Goal: Task Accomplishment & Management: Manage account settings

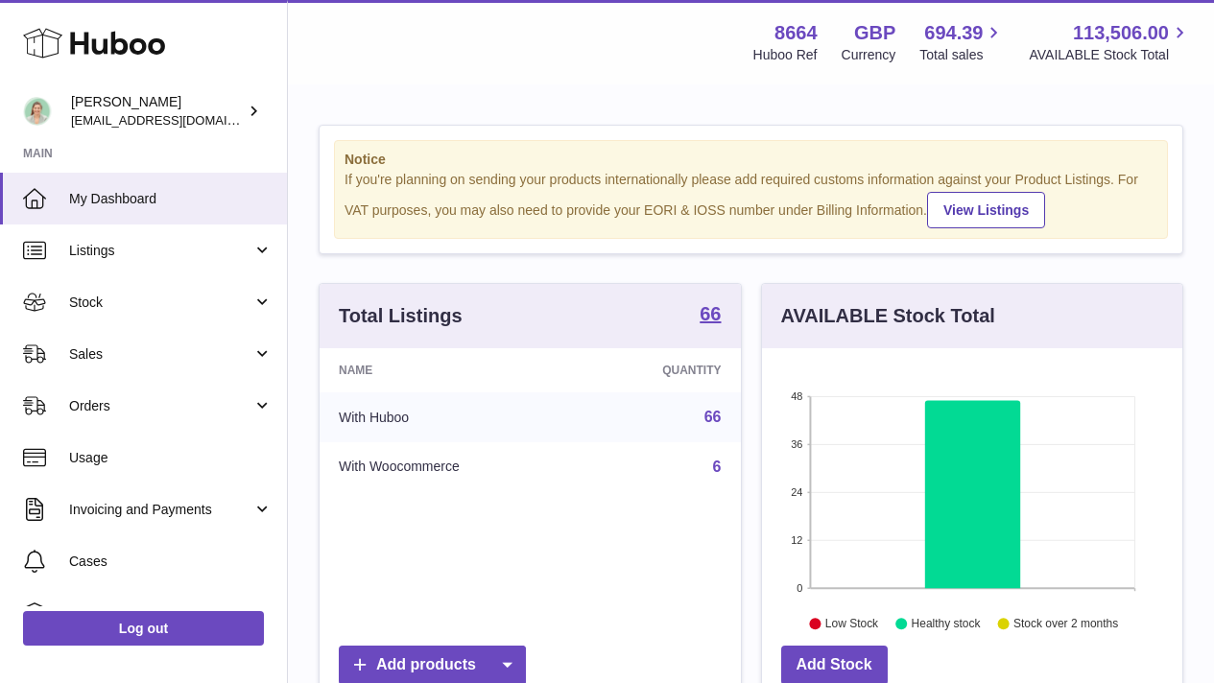
scroll to position [299, 420]
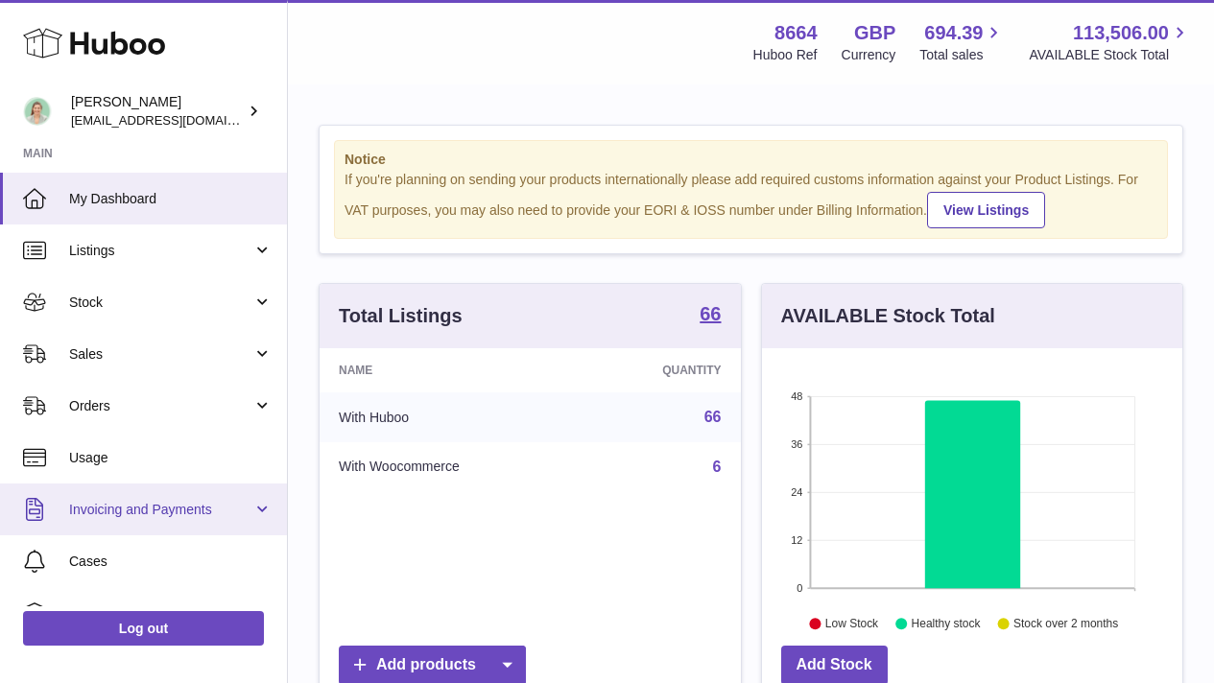
click at [259, 532] on link "Invoicing and Payments" at bounding box center [143, 510] width 287 height 52
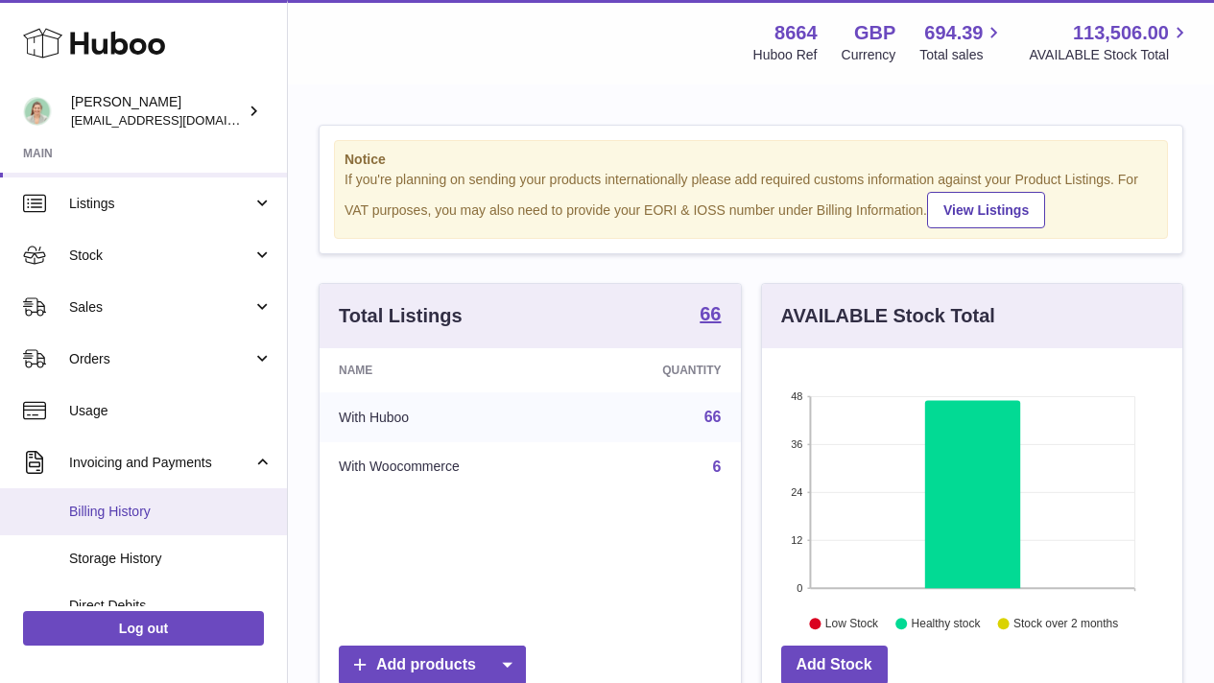
scroll to position [75, 0]
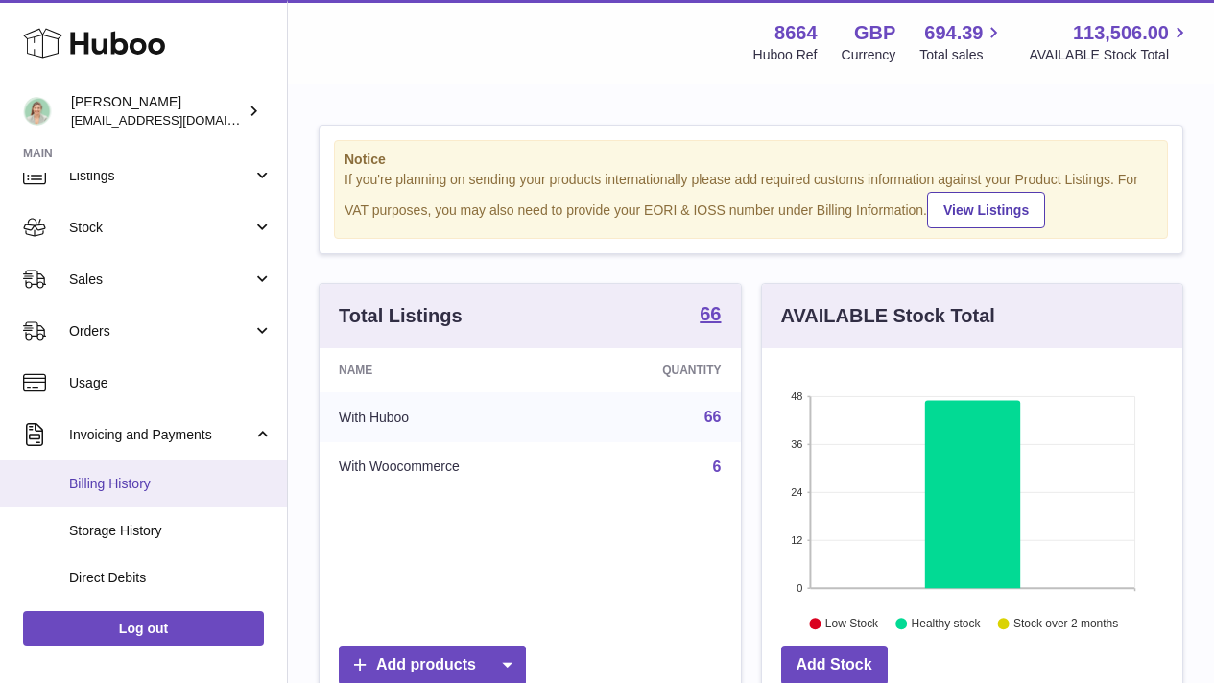
click at [224, 482] on span "Billing History" at bounding box center [170, 484] width 203 height 18
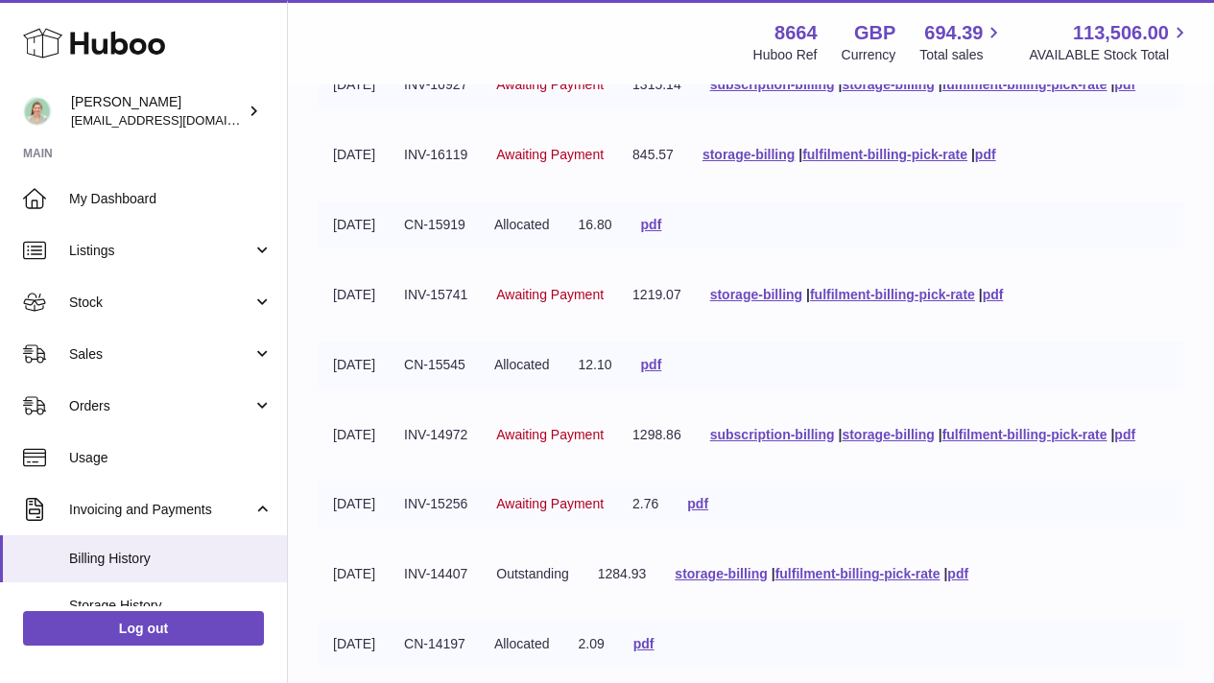
scroll to position [243, 0]
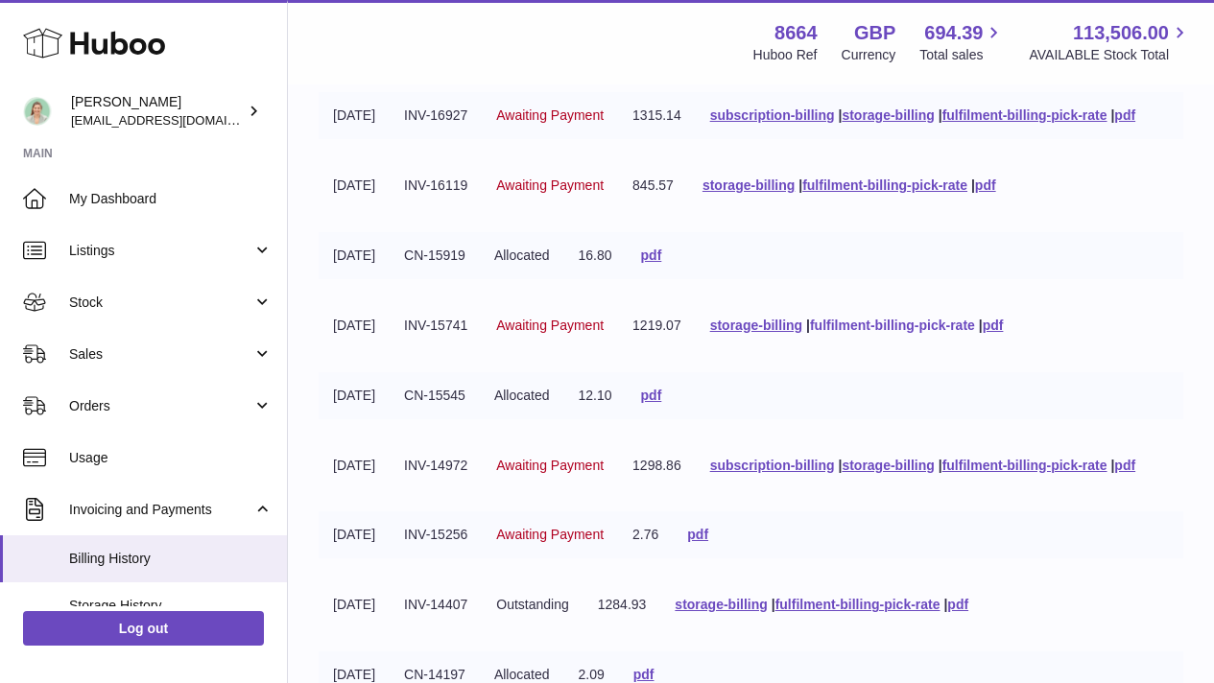
click at [934, 333] on link "fulfilment-billing-pick-rate" at bounding box center [892, 325] width 165 height 15
click at [933, 193] on link "fulfilment-billing-pick-rate" at bounding box center [884, 185] width 165 height 15
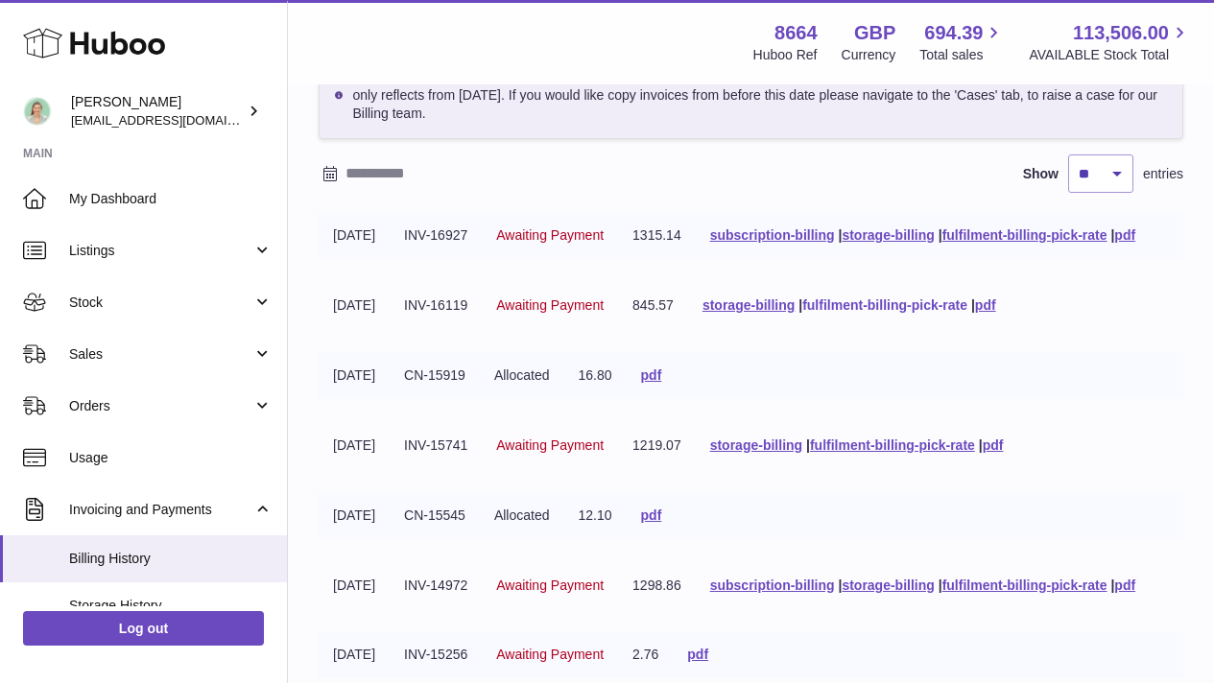
scroll to position [116, 0]
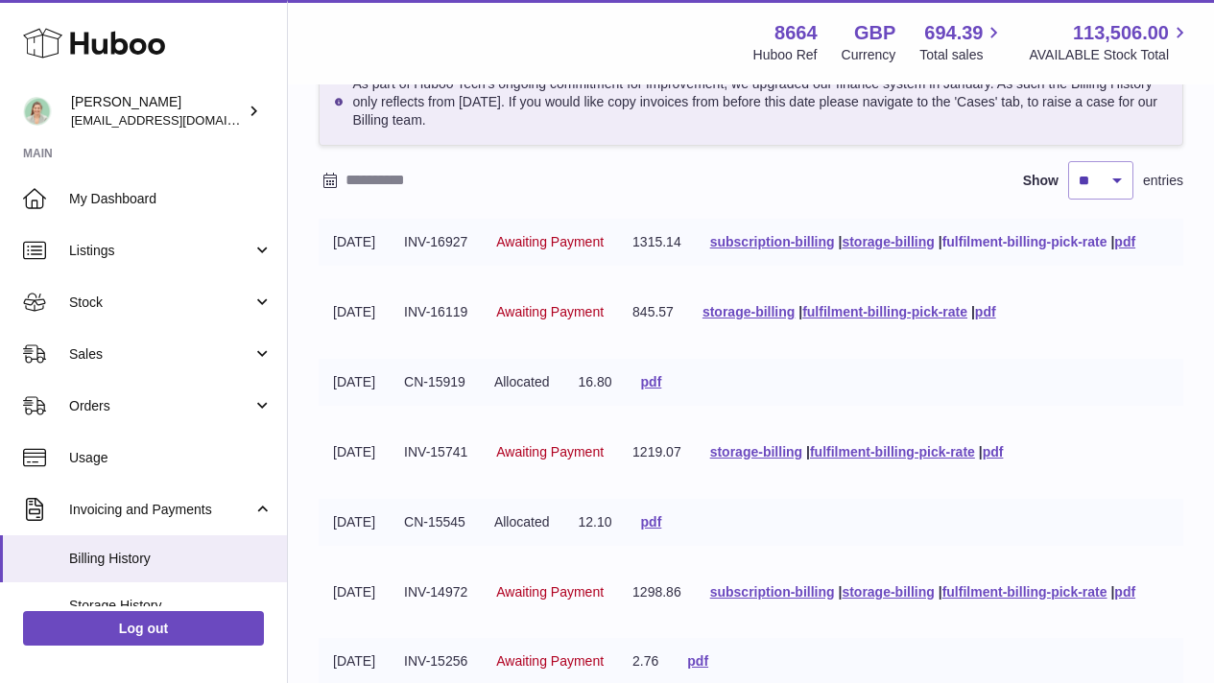
click at [943, 250] on link "fulfilment-billing-pick-rate" at bounding box center [1025, 241] width 165 height 15
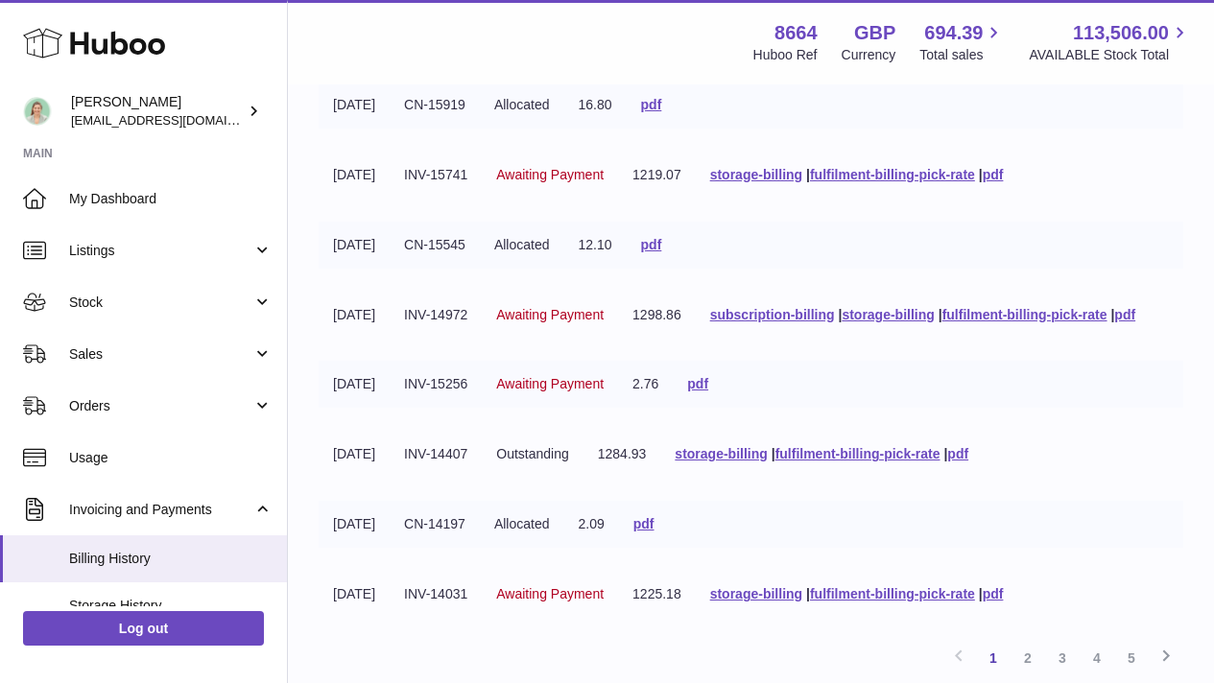
scroll to position [425, 0]
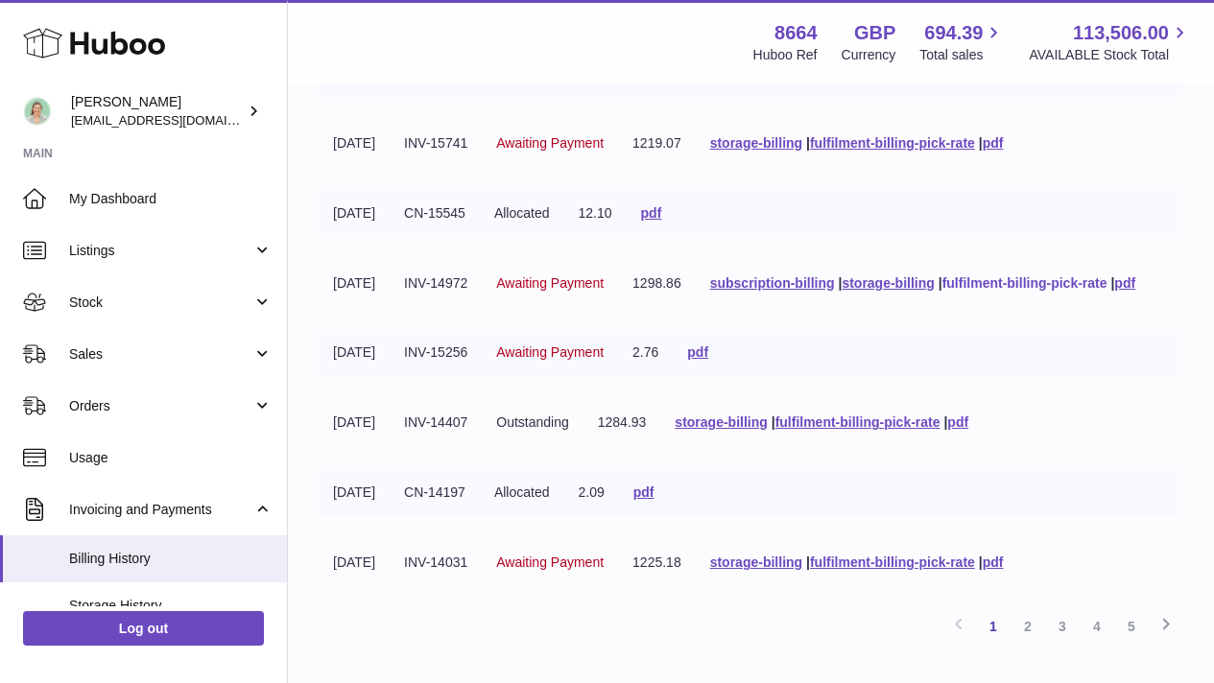
click at [943, 291] on link "fulfilment-billing-pick-rate" at bounding box center [1025, 282] width 165 height 15
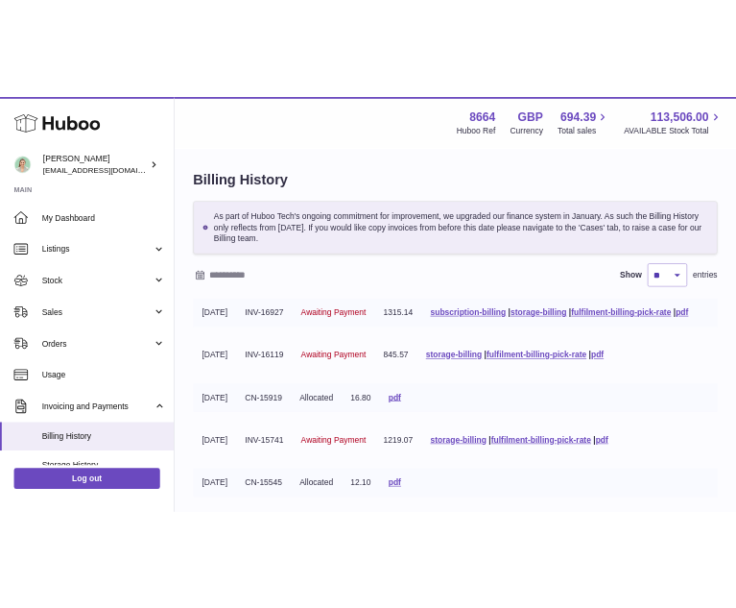
scroll to position [11, 0]
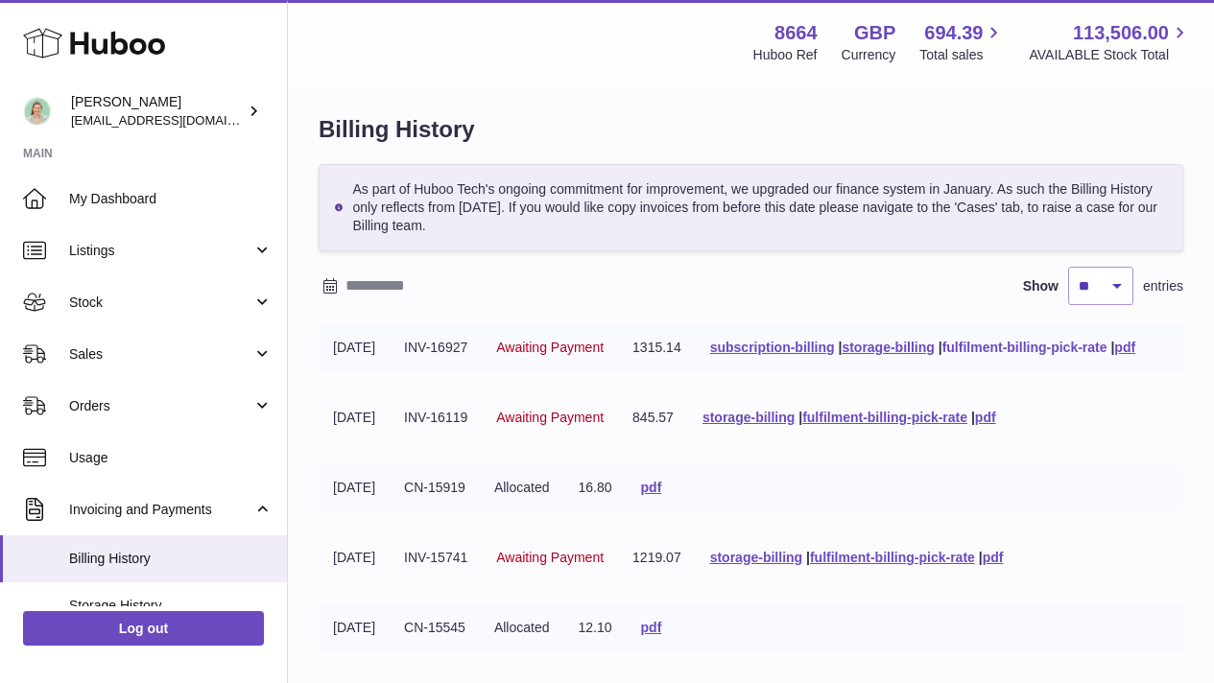
click at [943, 355] on link "fulfilment-billing-pick-rate" at bounding box center [1025, 347] width 165 height 15
